Goal: Task Accomplishment & Management: Manage account settings

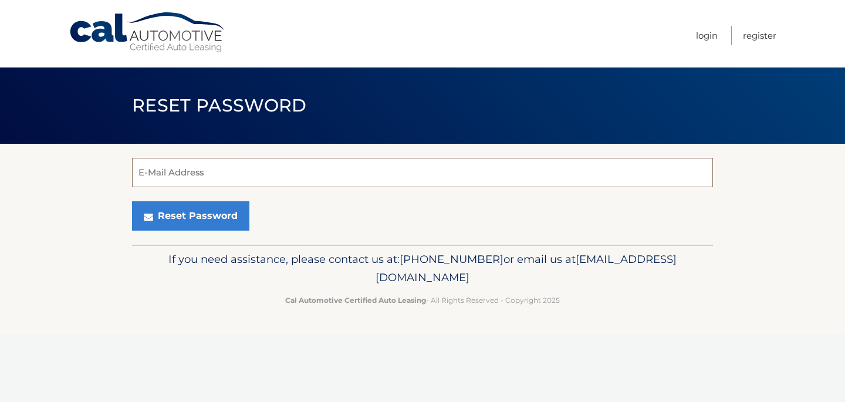
click at [227, 176] on input "E-Mail Address" at bounding box center [422, 172] width 581 height 29
type input "biancaflamingo1@gmail.com"
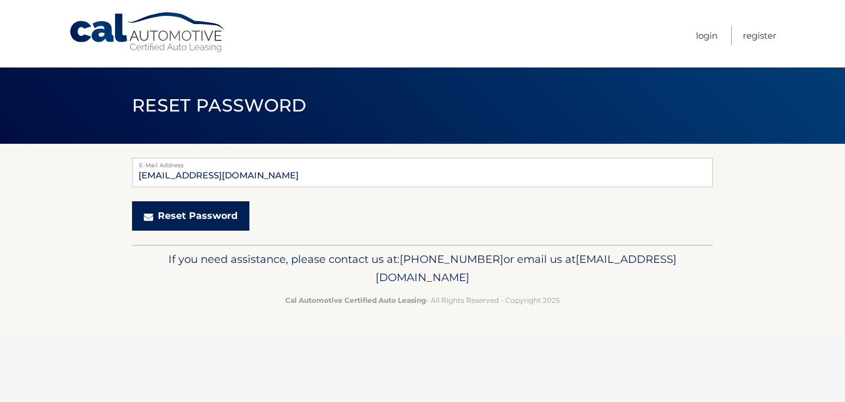
click at [201, 214] on button "Reset Password" at bounding box center [190, 215] width 117 height 29
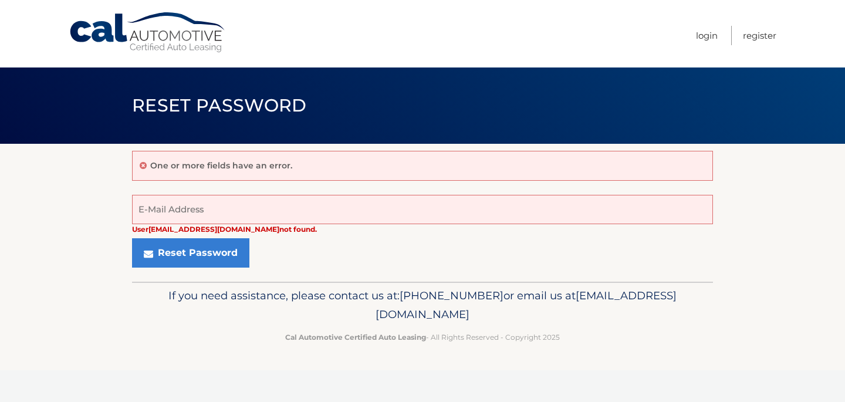
click at [97, 20] on link "Cal Automotive" at bounding box center [148, 33] width 158 height 42
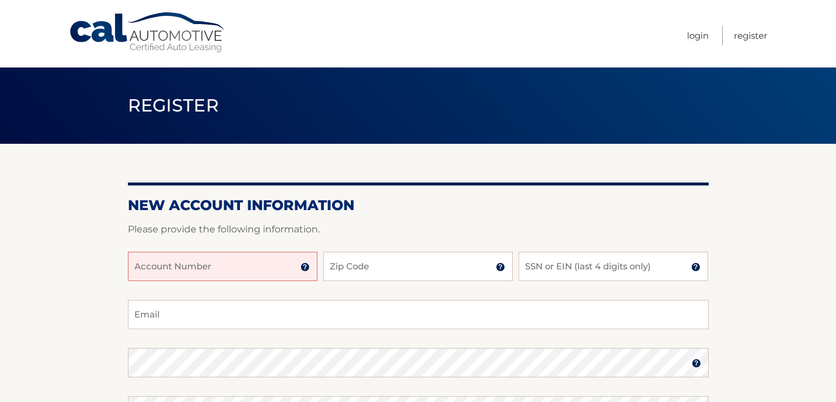
click at [201, 271] on input "Account Number" at bounding box center [223, 266] width 190 height 29
paste input "Oct 6th- Oc"
type input "Oct 6th- Oc"
paste input "44455605797"
type input "44455605797"
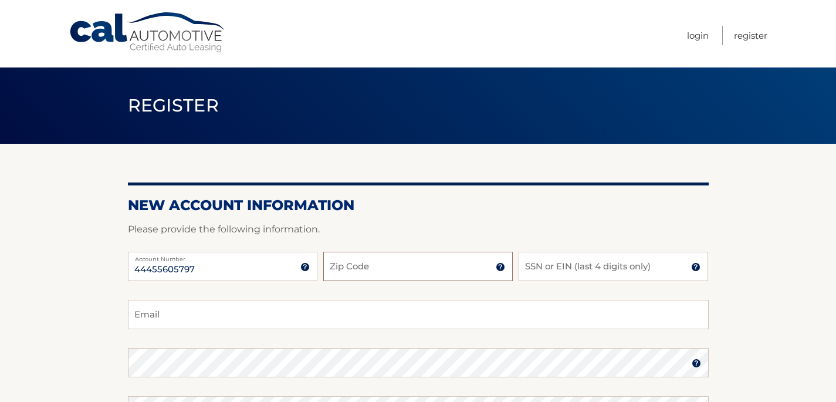
click at [369, 271] on input "Zip Code" at bounding box center [418, 266] width 190 height 29
type input "33432"
click at [590, 265] on input "SSN or EIN (last 4 digits only)" at bounding box center [614, 266] width 190 height 29
type input "1596"
click at [428, 311] on input "Email" at bounding box center [418, 314] width 581 height 29
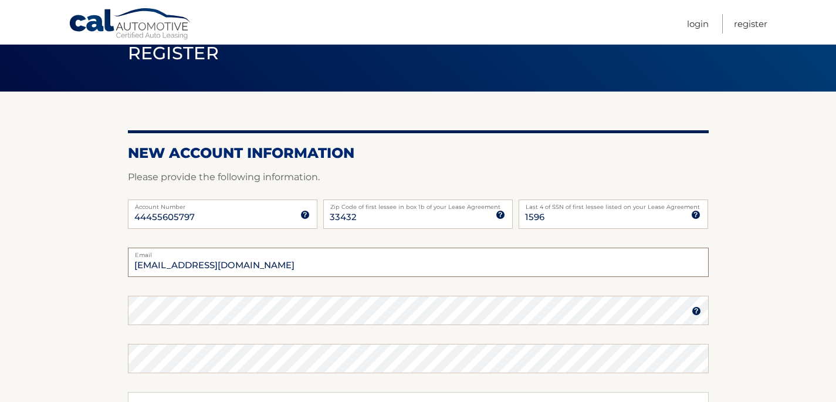
scroll to position [77, 0]
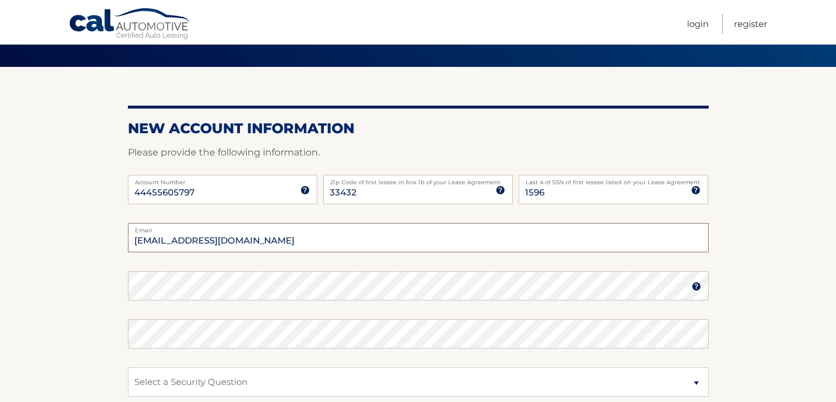
type input "biancaflamingo1@gmail.com"
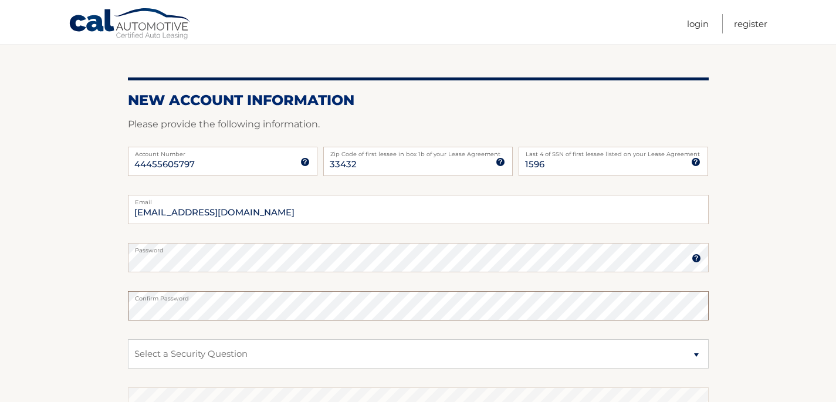
scroll to position [106, 0]
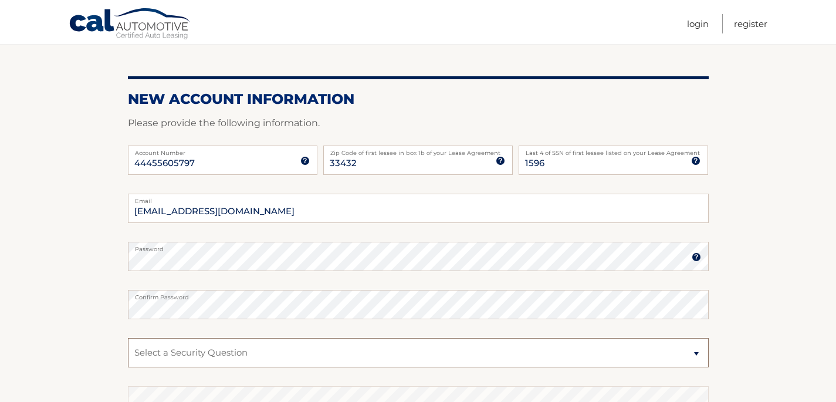
click at [167, 348] on select "Select a Security Question What was the name of your elementary school? What is…" at bounding box center [418, 352] width 581 height 29
select select "1"
click at [128, 338] on select "Select a Security Question What was the name of your elementary school? What is…" at bounding box center [418, 352] width 581 height 29
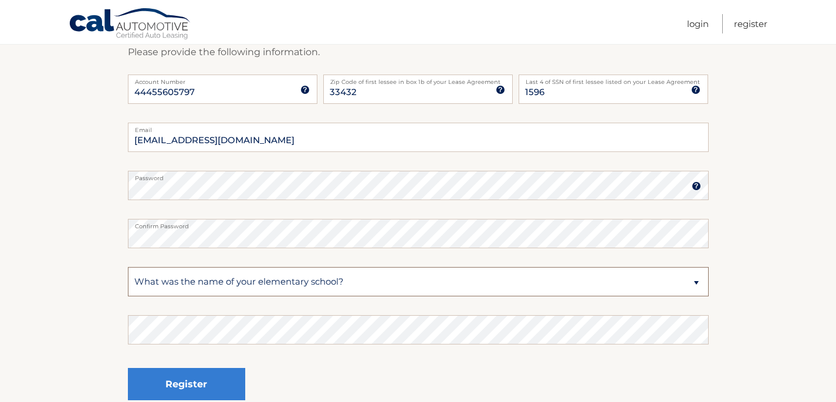
scroll to position [188, 0]
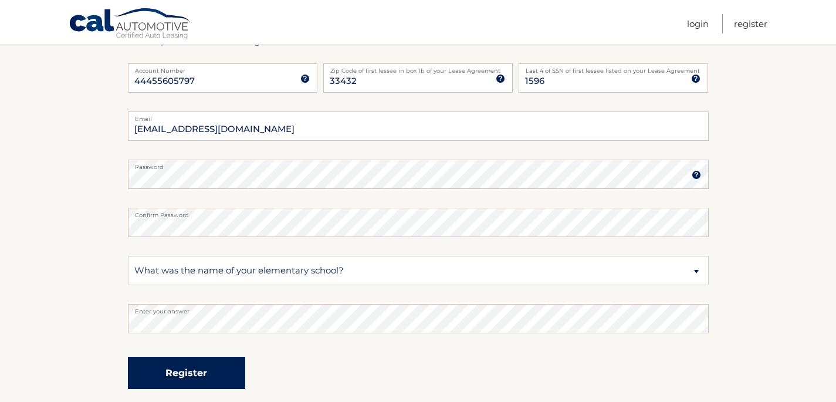
click at [210, 376] on button "Register" at bounding box center [186, 373] width 117 height 32
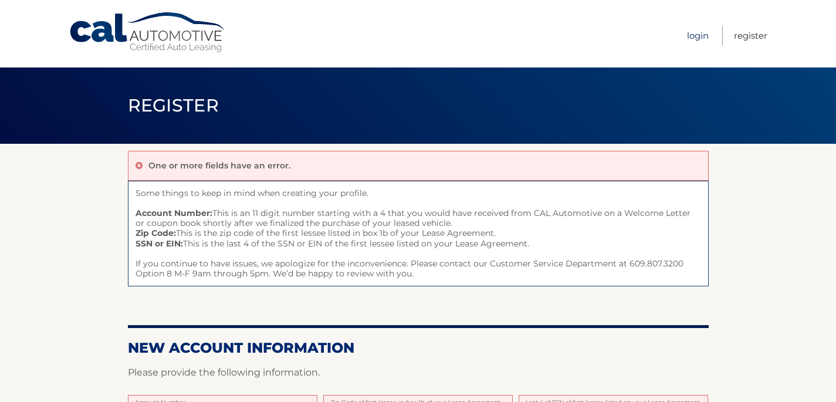
click at [699, 36] on link "Login" at bounding box center [698, 35] width 22 height 19
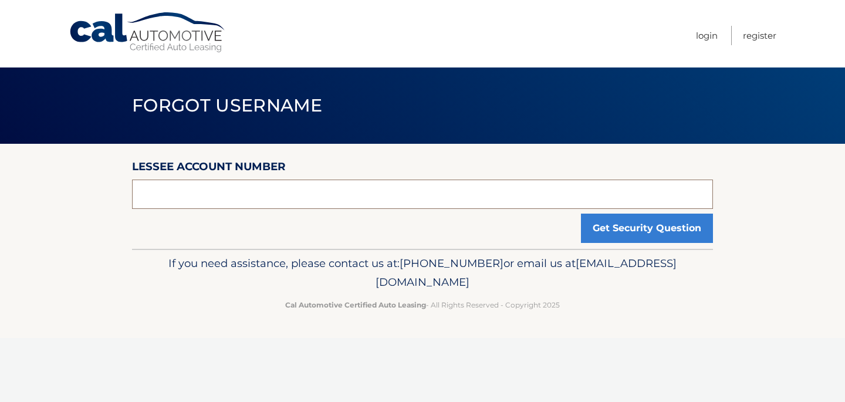
click at [416, 194] on input "text" at bounding box center [422, 194] width 581 height 29
paste input "44455605797"
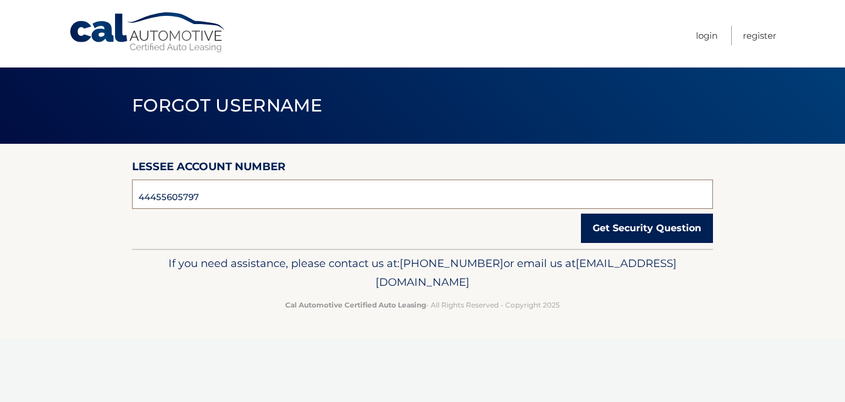
type input "44455605797"
click at [640, 237] on button "Get Security Question" at bounding box center [647, 228] width 132 height 29
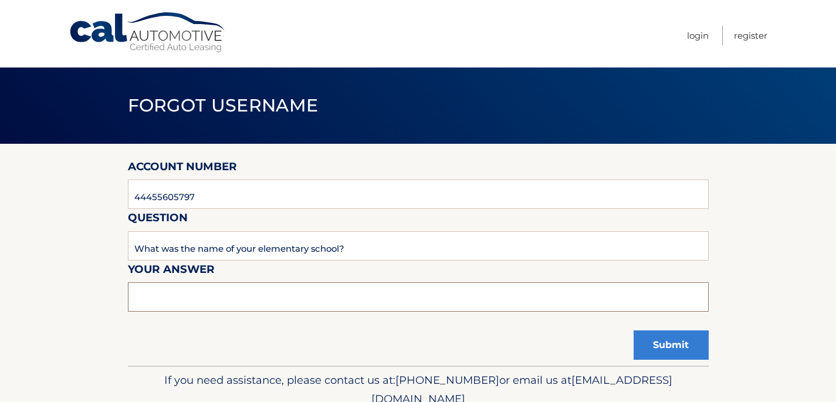
click at [184, 299] on input "text" at bounding box center [418, 296] width 581 height 29
type input "chapel"
click at [673, 342] on button "Submit" at bounding box center [671, 344] width 75 height 29
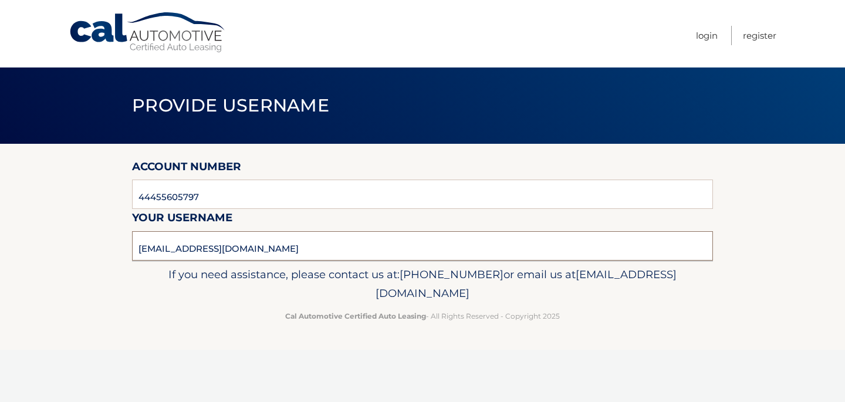
click at [225, 249] on input "bianca_c_f@hotmail.com" at bounding box center [422, 245] width 581 height 29
click at [704, 38] on link "Login" at bounding box center [707, 35] width 22 height 19
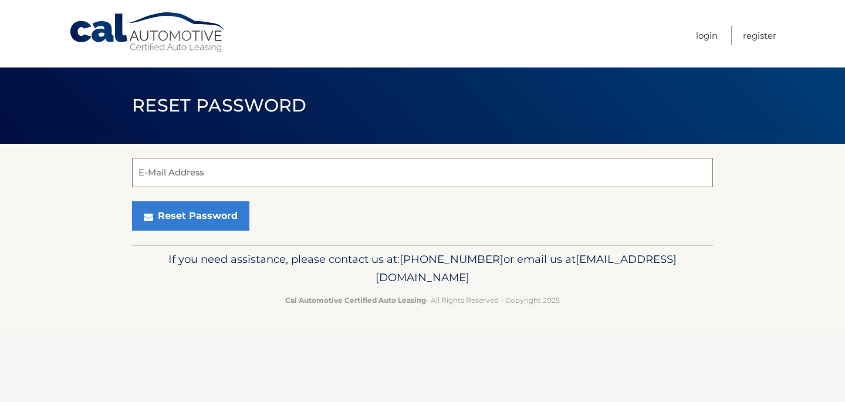
click at [181, 177] on input "E-Mail Address" at bounding box center [422, 172] width 581 height 29
paste input "[EMAIL_ADDRESS][DOMAIN_NAME]"
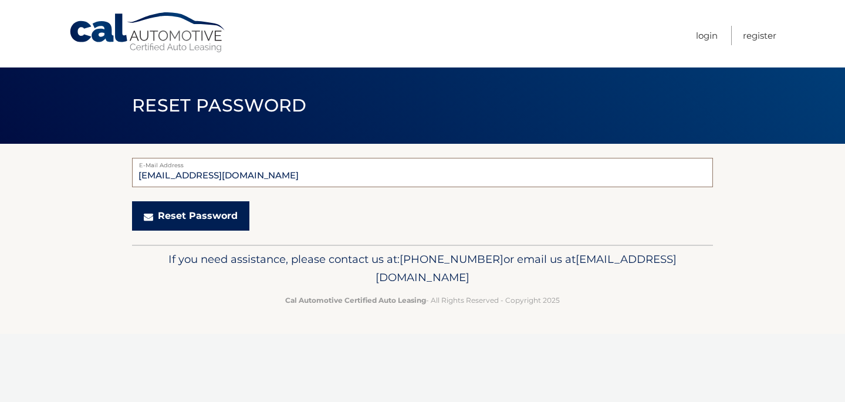
type input "[EMAIL_ADDRESS][DOMAIN_NAME]"
click at [198, 215] on button "Reset Password" at bounding box center [190, 215] width 117 height 29
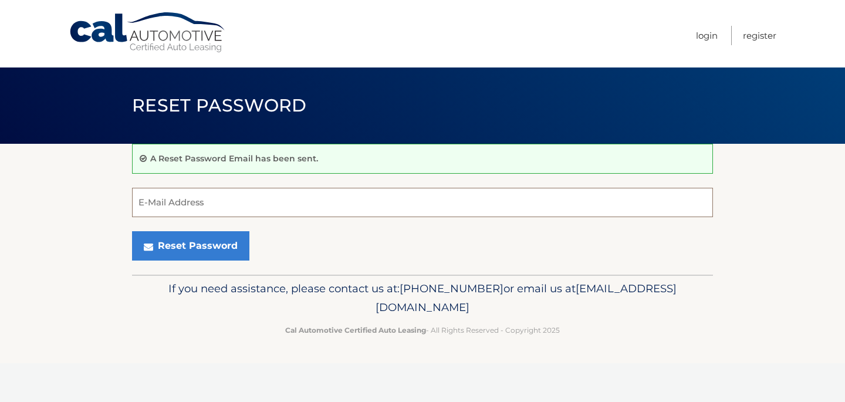
click at [177, 198] on input "E-Mail Address" at bounding box center [422, 202] width 581 height 29
type input "bianca_c_f@hotmail.com"
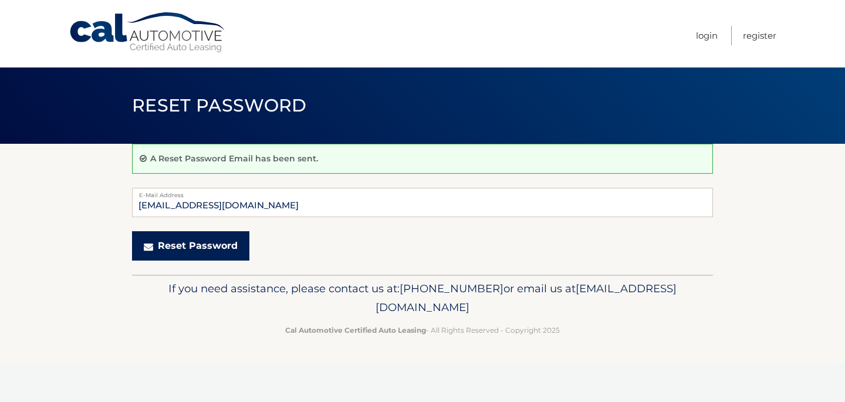
click at [190, 245] on button "Reset Password" at bounding box center [190, 245] width 117 height 29
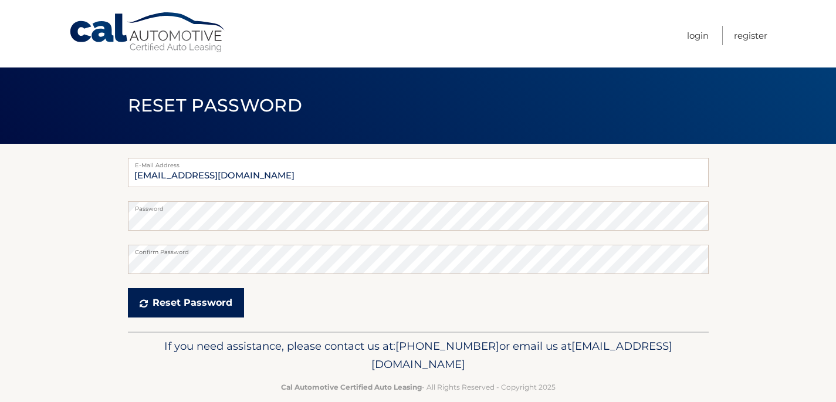
click at [191, 306] on button "Reset Password" at bounding box center [186, 302] width 116 height 29
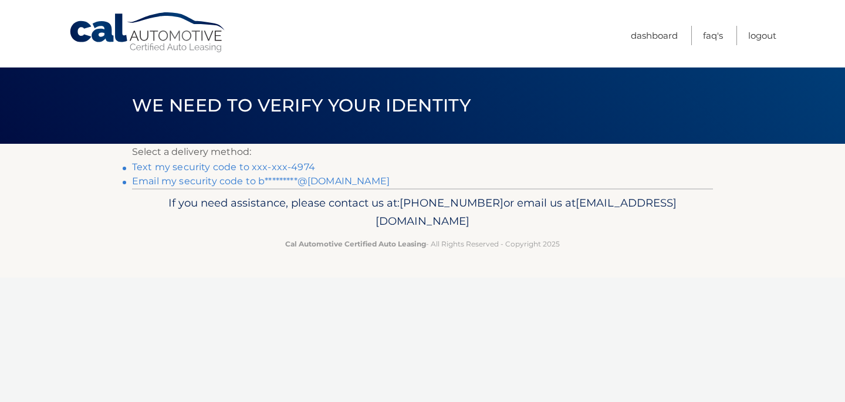
click at [268, 170] on link "Text my security code to xxx-xxx-4974" at bounding box center [223, 166] width 183 height 11
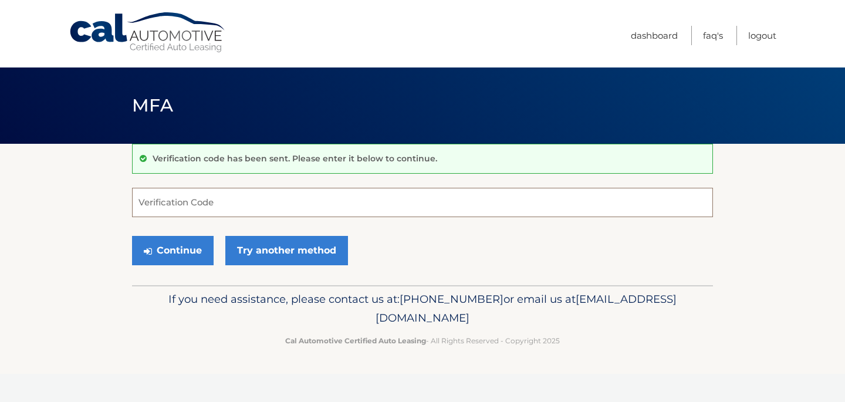
click at [254, 200] on input "Verification Code" at bounding box center [422, 202] width 581 height 29
type input "056798"
click at [180, 251] on button "Continue" at bounding box center [173, 250] width 82 height 29
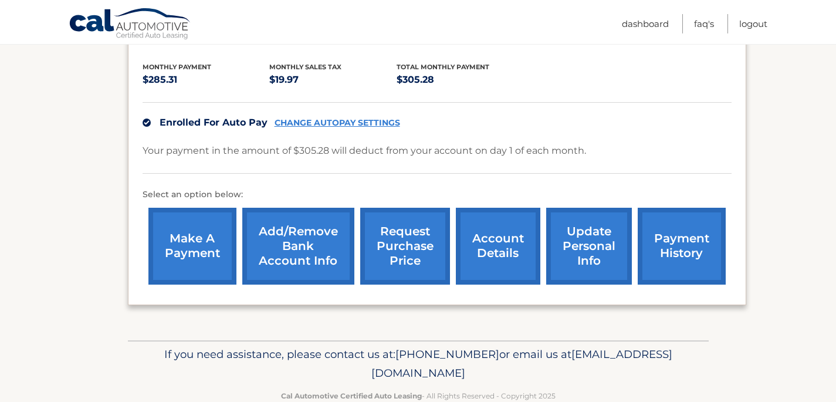
scroll to position [255, 0]
